Goal: Task Accomplishment & Management: Use online tool/utility

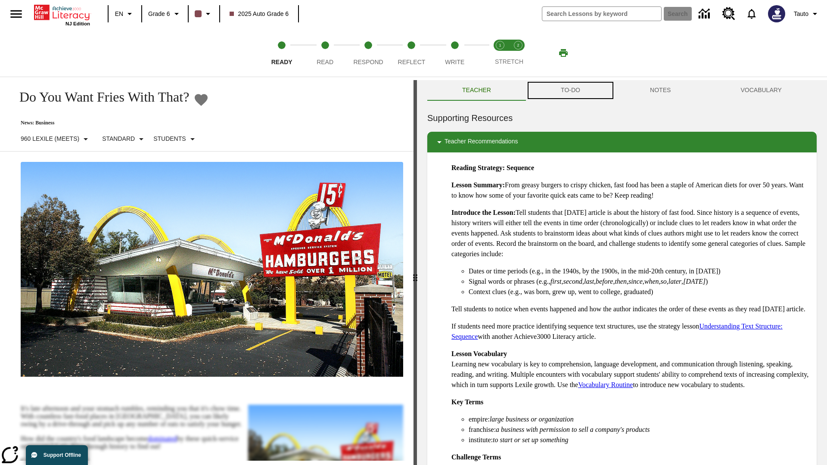
click at [570, 90] on button "TO-DO" at bounding box center [570, 90] width 89 height 21
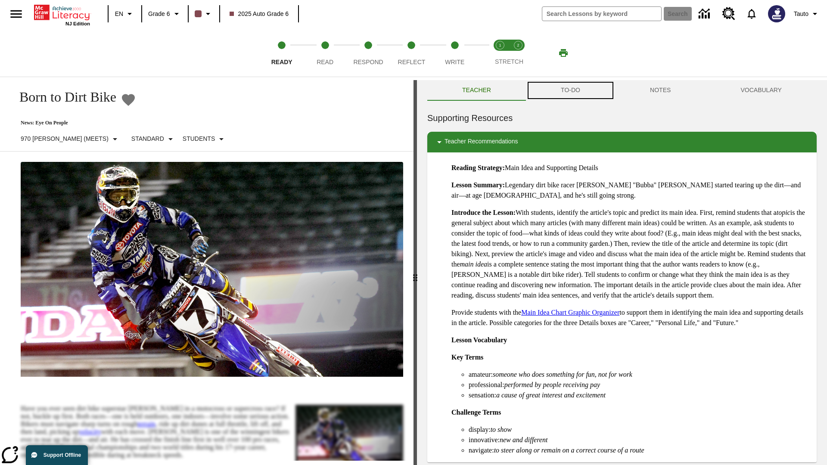
click at [570, 90] on button "TO-DO" at bounding box center [570, 90] width 89 height 21
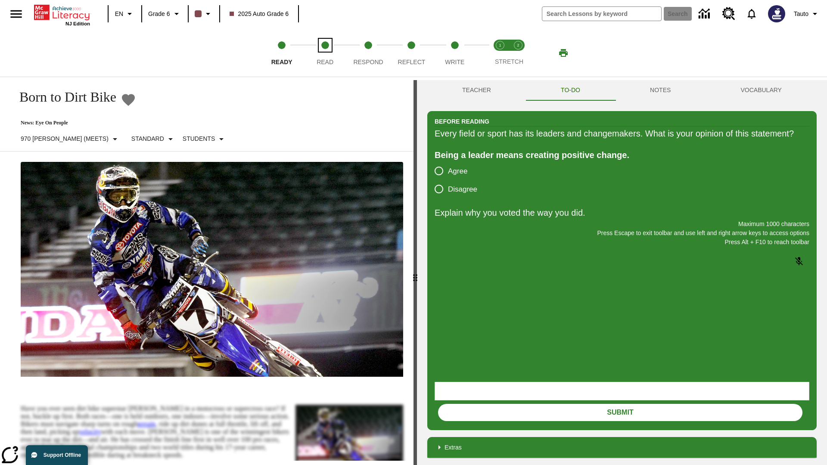
click at [325, 53] on span "Read" at bounding box center [324, 58] width 17 height 15
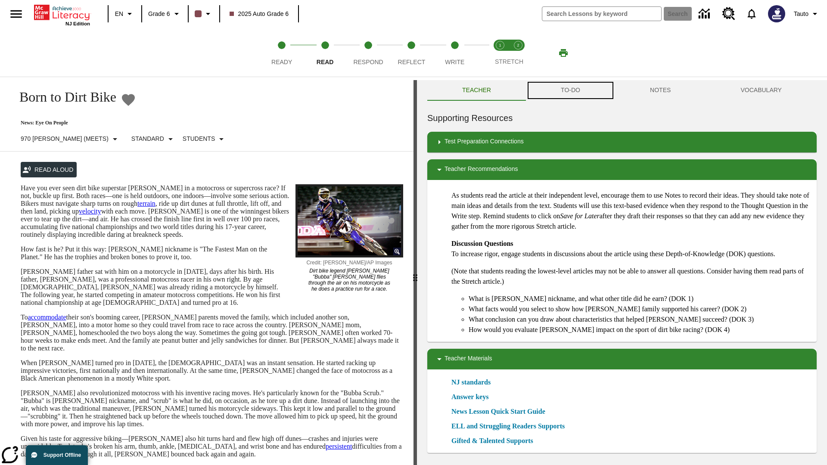
scroll to position [0, 0]
click at [570, 90] on button "TO-DO" at bounding box center [570, 90] width 89 height 21
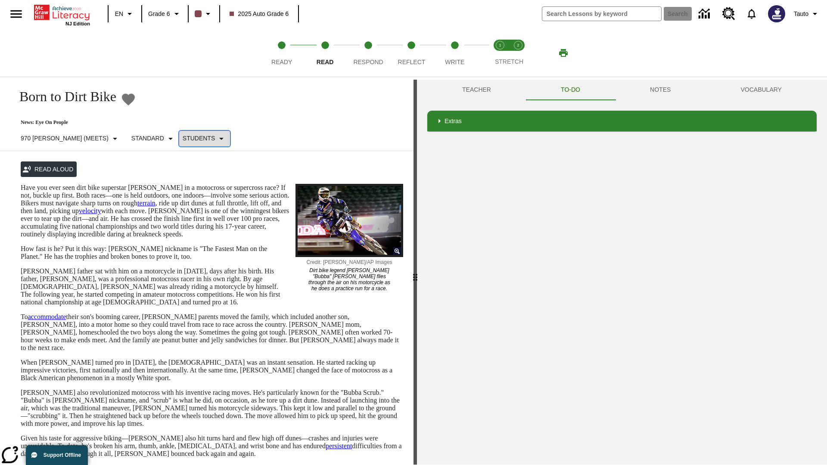
click at [183, 138] on p "Students" at bounding box center [199, 138] width 32 height 9
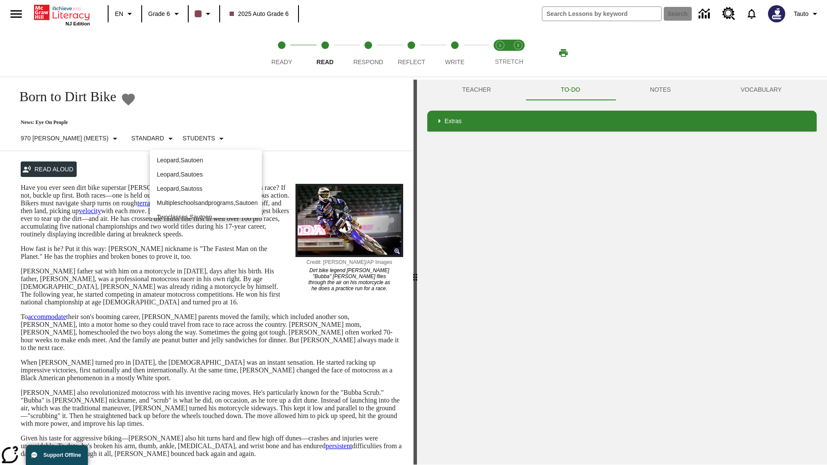
click at [206, 160] on p "Leopard , Sautoen" at bounding box center [206, 160] width 98 height 9
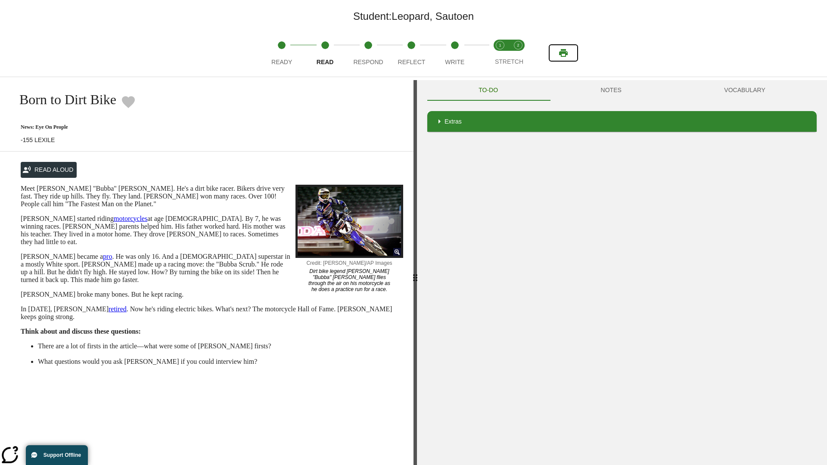
click at [563, 53] on icon "Print" at bounding box center [563, 53] width 9 height 8
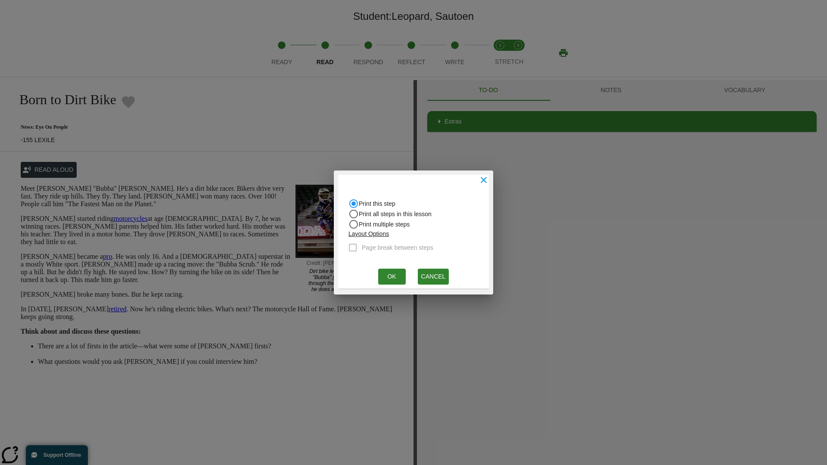
click at [353, 209] on input "Print all steps in this lesson" at bounding box center [353, 203] width 10 height 10
radio input "true"
radio input "false"
checkbox input "true"
click at [391, 276] on button "Ok" at bounding box center [392, 277] width 28 height 16
